Goal: Browse casually: Explore the website without a specific task or goal

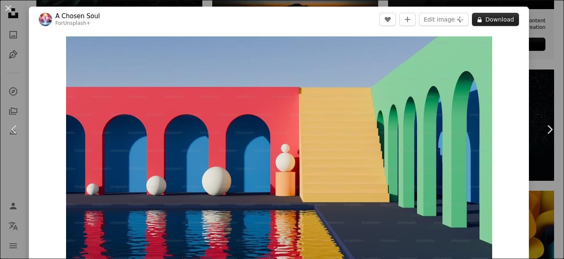
scroll to position [2311, 0]
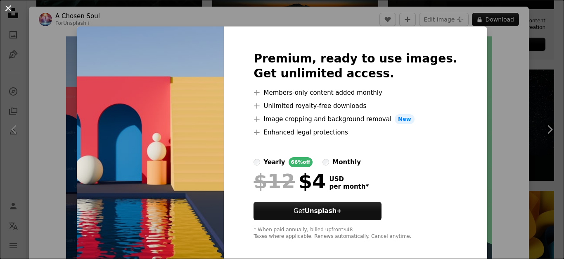
click at [11, 7] on button "An X shape" at bounding box center [8, 8] width 10 height 10
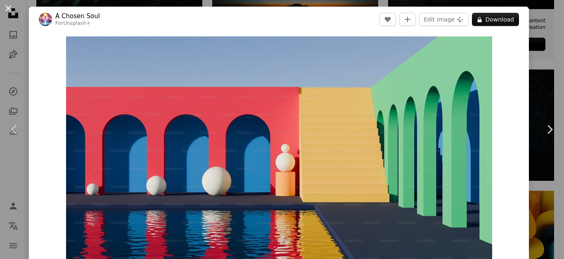
click at [7, 10] on button "An X shape" at bounding box center [8, 8] width 10 height 10
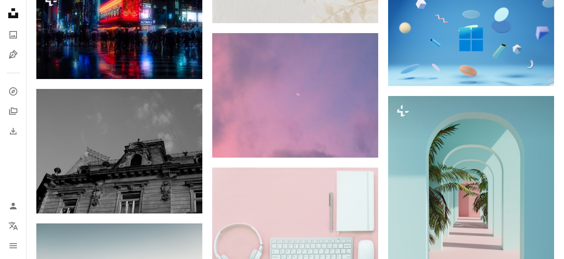
scroll to position [4334, 0]
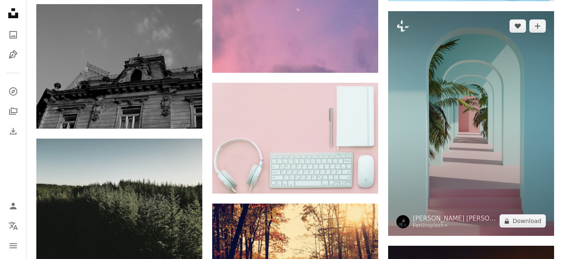
click at [486, 79] on img at bounding box center [471, 123] width 166 height 225
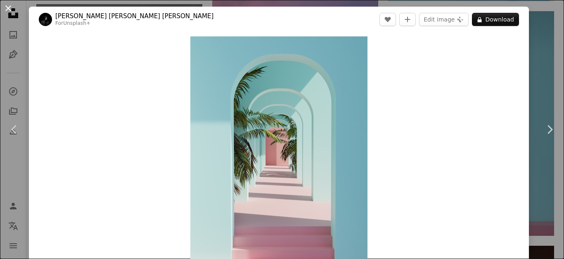
click at [5, 8] on button "An X shape" at bounding box center [8, 8] width 10 height 10
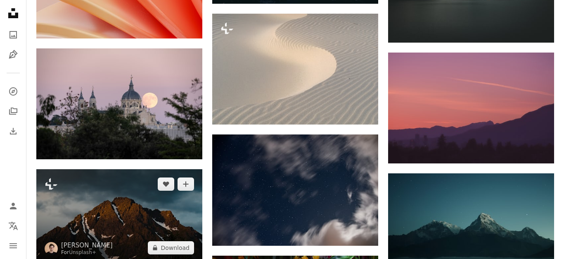
scroll to position [5177, 0]
